Goal: Use online tool/utility: Utilize a website feature to perform a specific function

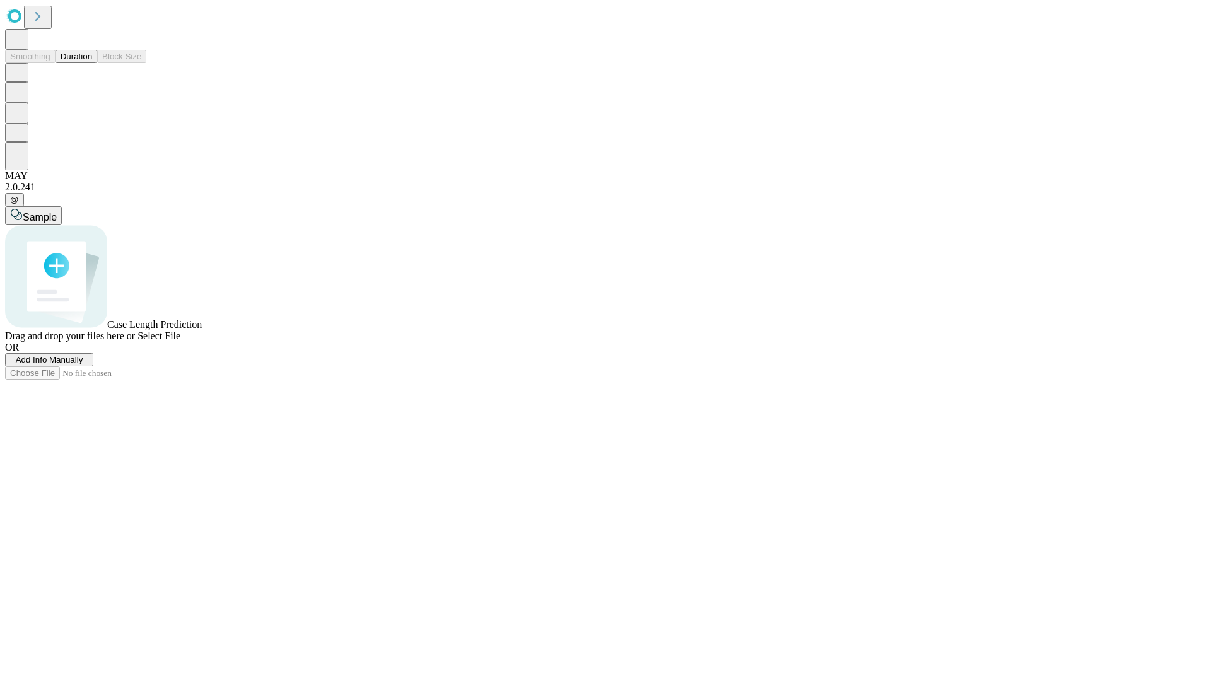
click at [92, 63] on button "Duration" at bounding box center [76, 56] width 42 height 13
click at [83, 364] on span "Add Info Manually" at bounding box center [49, 359] width 67 height 9
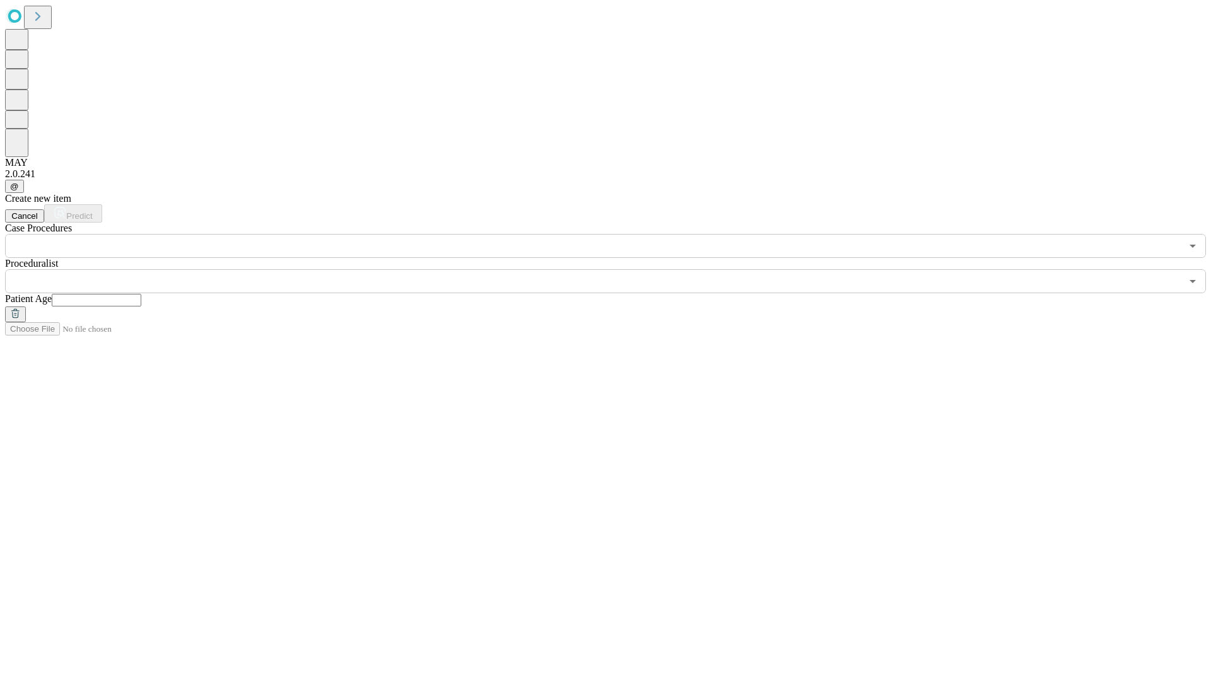
click at [141, 294] on input "text" at bounding box center [97, 300] width 90 height 13
type input "**"
click at [614, 269] on input "text" at bounding box center [593, 281] width 1176 height 24
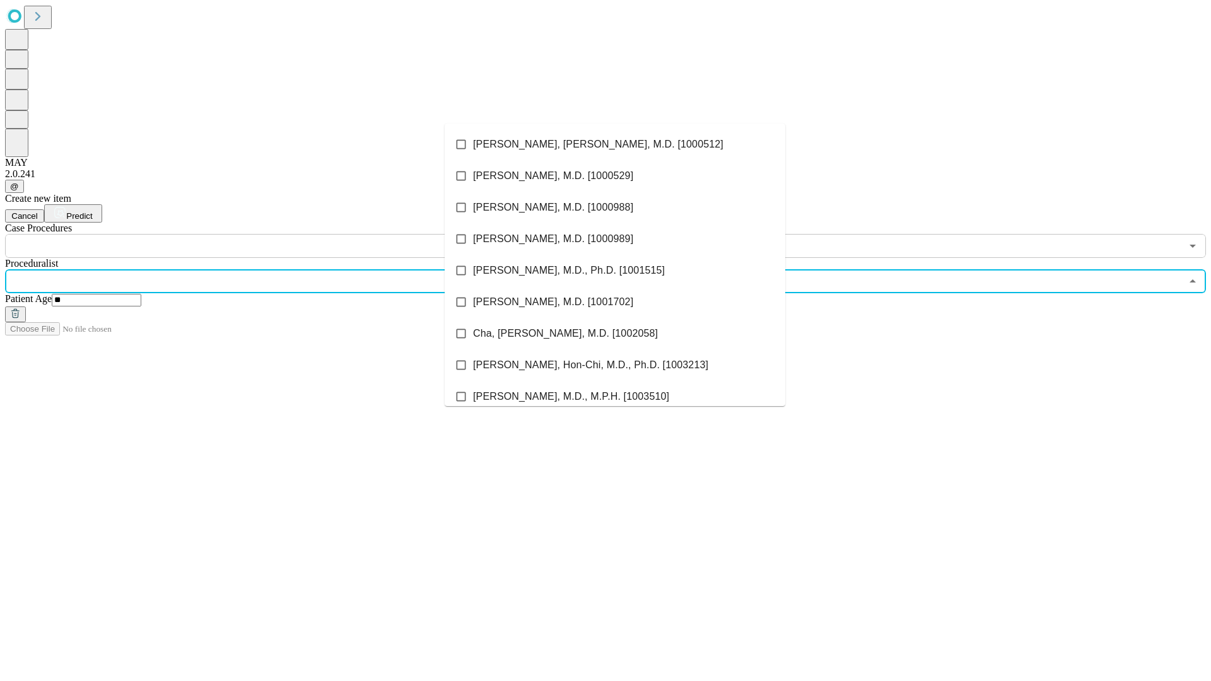
click at [615, 144] on li "[PERSON_NAME], [PERSON_NAME], M.D. [1000512]" at bounding box center [615, 145] width 341 height 32
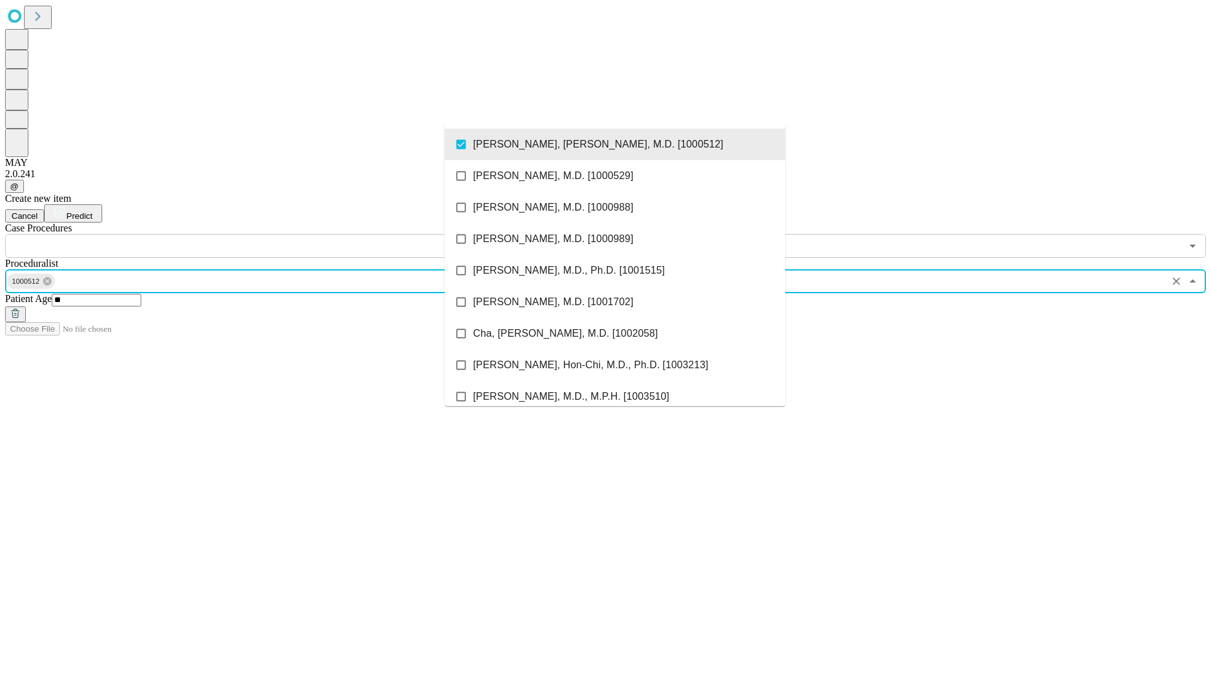
click at [265, 234] on input "text" at bounding box center [593, 246] width 1176 height 24
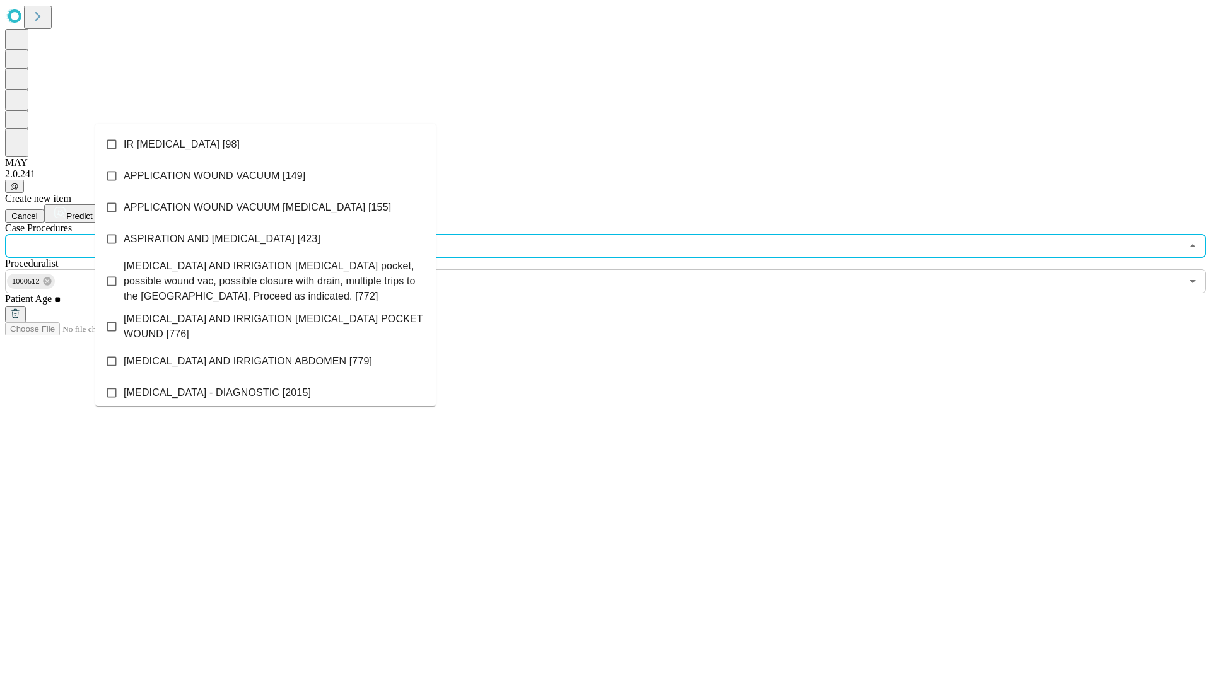
click at [265, 144] on li "IR [MEDICAL_DATA] [98]" at bounding box center [265, 145] width 341 height 32
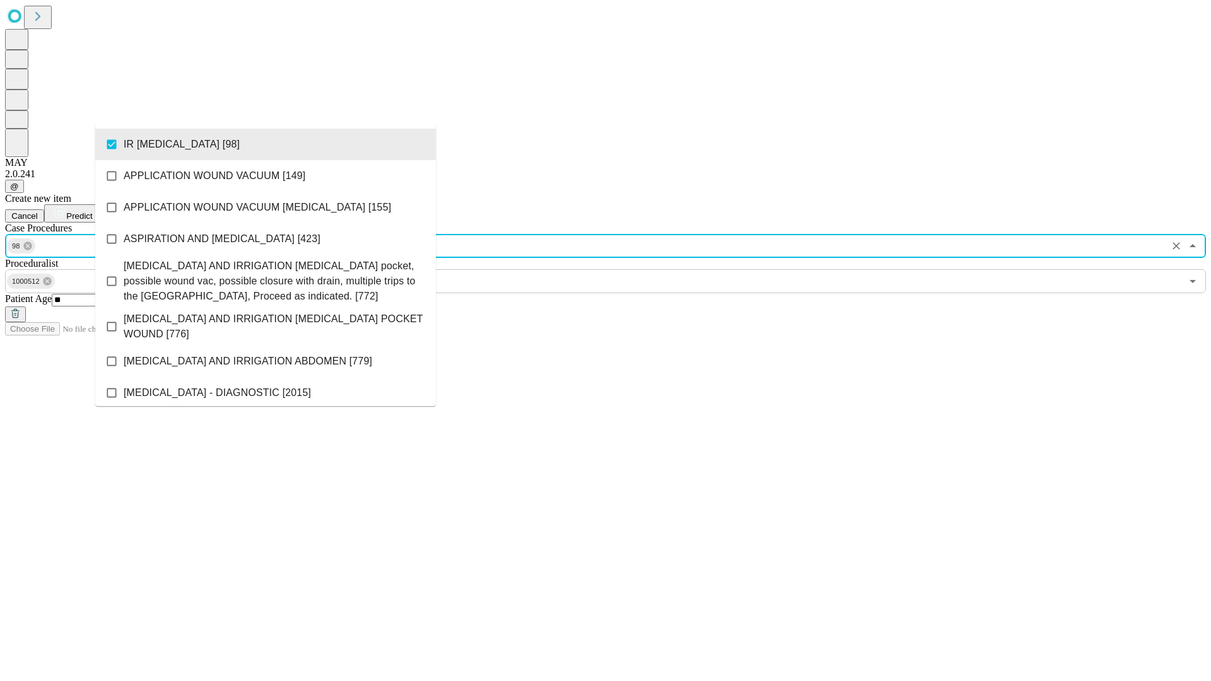
click at [92, 211] on span "Predict" at bounding box center [79, 215] width 26 height 9
